Goal: Task Accomplishment & Management: Use online tool/utility

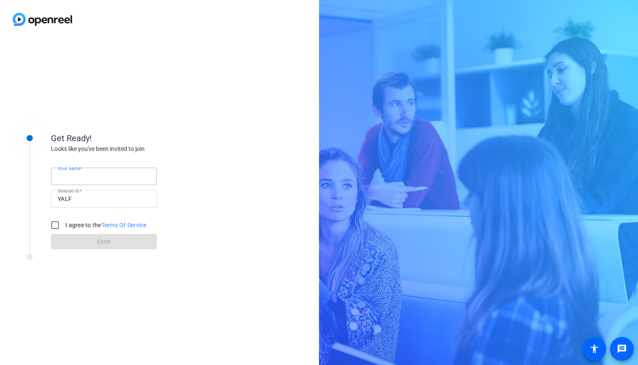
click at [101, 176] on input "Your name" at bounding box center [104, 176] width 93 height 10
type input "[PERSON_NAME]"
click at [93, 196] on input "YALF" at bounding box center [104, 199] width 93 height 10
click at [60, 224] on input "I agree to the Terms Of Service" at bounding box center [55, 225] width 17 height 17
checkbox input "true"
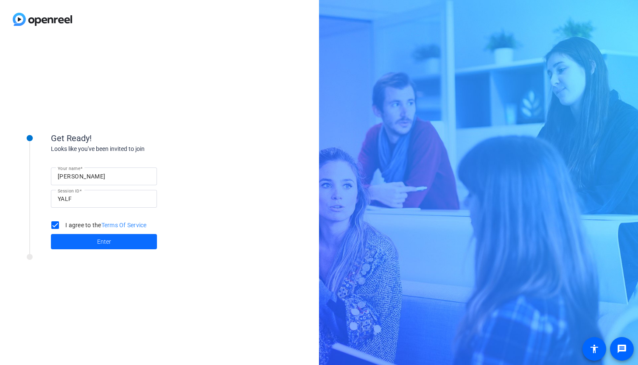
click at [74, 237] on span at bounding box center [104, 242] width 106 height 20
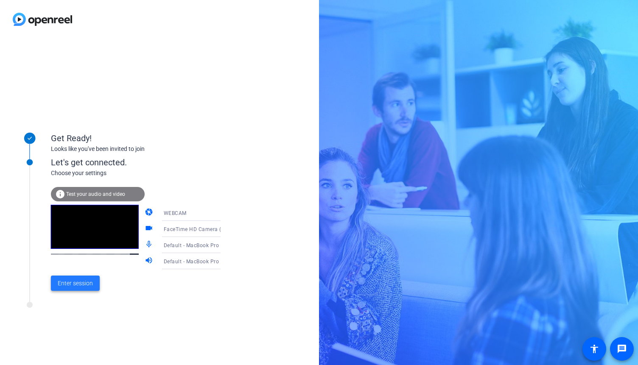
click at [75, 289] on span at bounding box center [75, 283] width 49 height 20
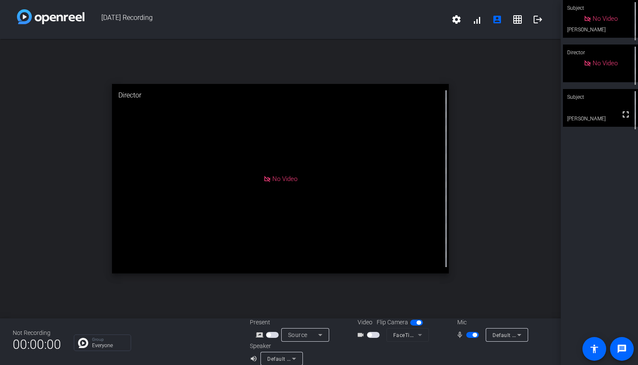
click at [472, 334] on span "button" at bounding box center [472, 335] width 13 height 6
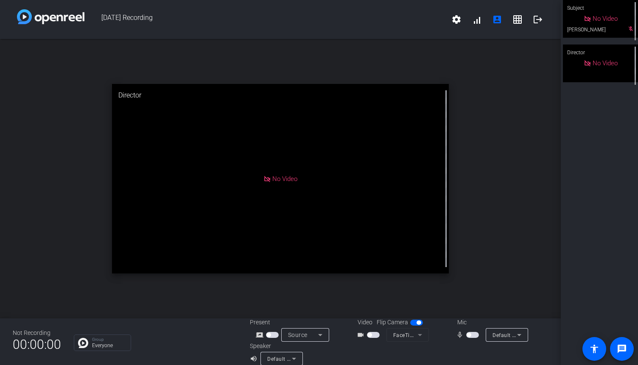
click at [475, 335] on span "button" at bounding box center [472, 335] width 13 height 6
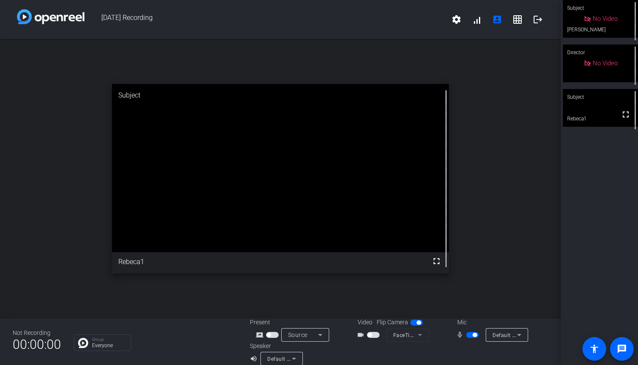
click at [472, 334] on span "button" at bounding box center [472, 335] width 13 height 6
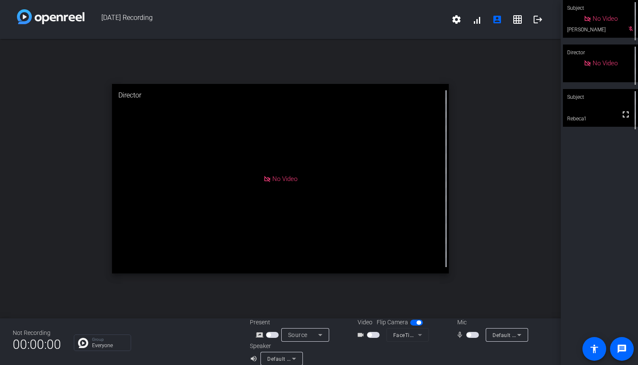
click at [468, 337] on span "button" at bounding box center [469, 335] width 4 height 4
click at [475, 337] on span "button" at bounding box center [475, 335] width 4 height 4
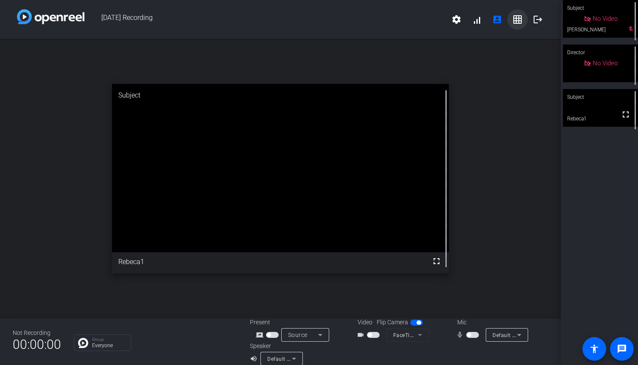
click at [519, 19] on mat-icon "grid_on" at bounding box center [518, 19] width 10 height 10
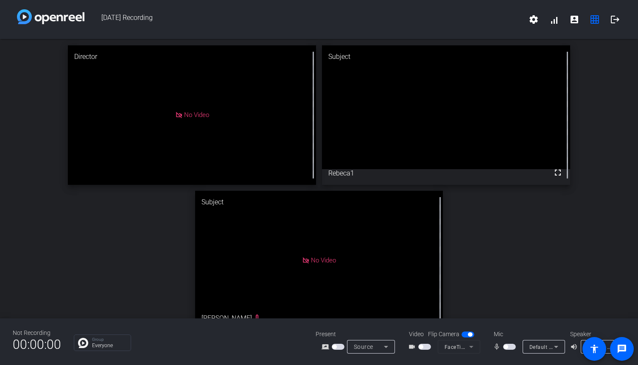
click at [508, 350] on span "button" at bounding box center [509, 347] width 13 height 6
click at [511, 350] on span "button" at bounding box center [509, 347] width 13 height 6
click at [505, 349] on span "button" at bounding box center [506, 347] width 4 height 4
click at [510, 348] on span "button" at bounding box center [512, 347] width 4 height 4
click at [507, 347] on span "button" at bounding box center [506, 347] width 4 height 4
